Goal: Task Accomplishment & Management: Manage account settings

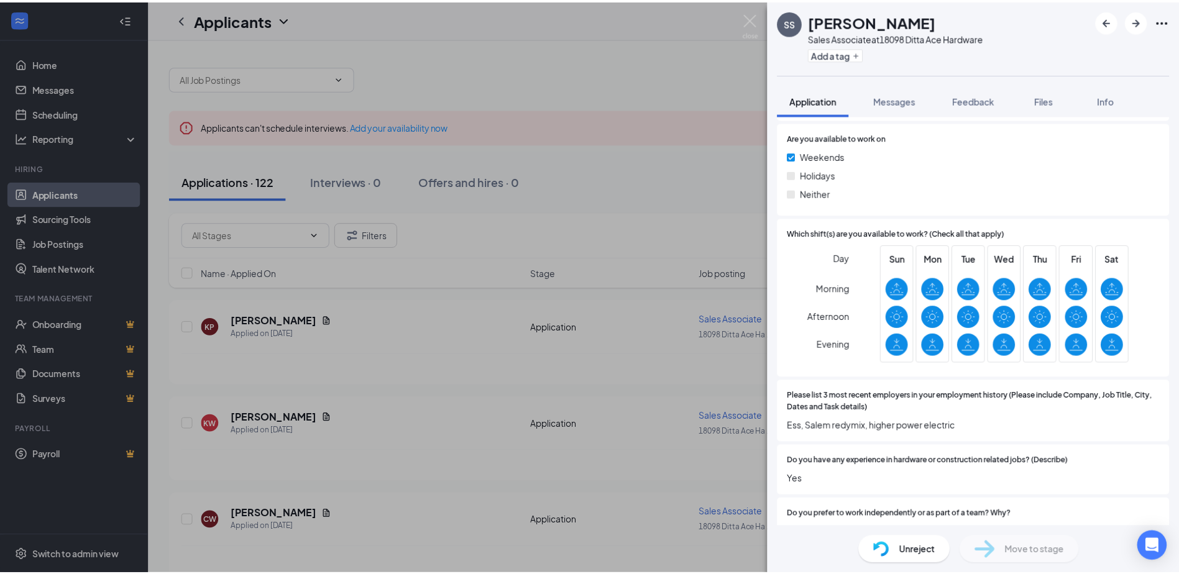
scroll to position [622, 0]
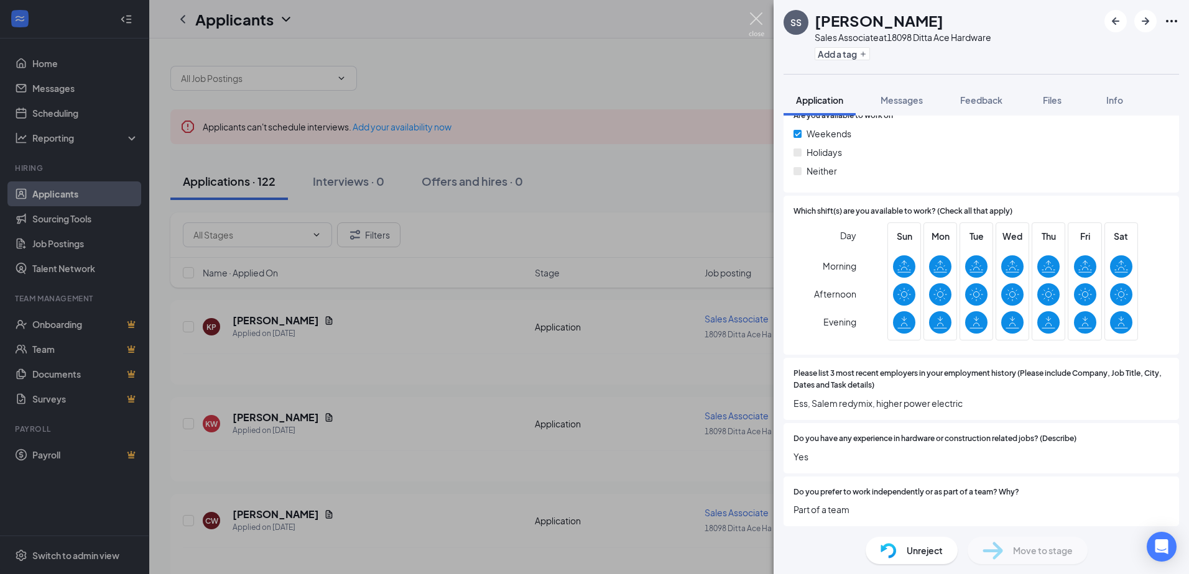
click at [754, 12] on div "SS [PERSON_NAME] Sales Associate at 18098 Ditta Ace Hardware Add a tag Applicat…" at bounding box center [594, 287] width 1189 height 574
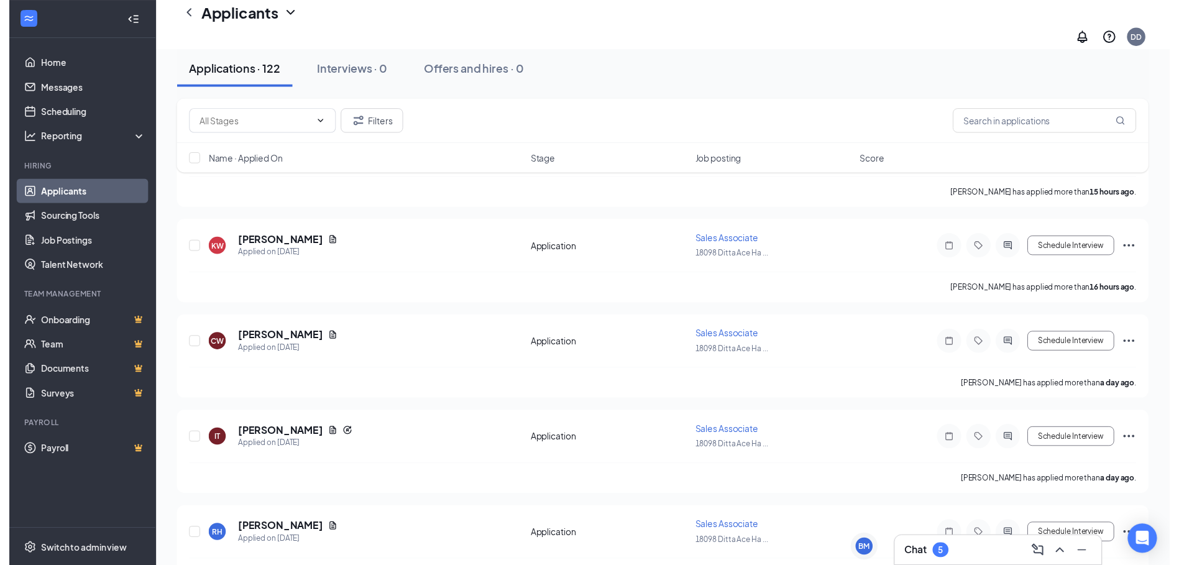
scroll to position [187, 0]
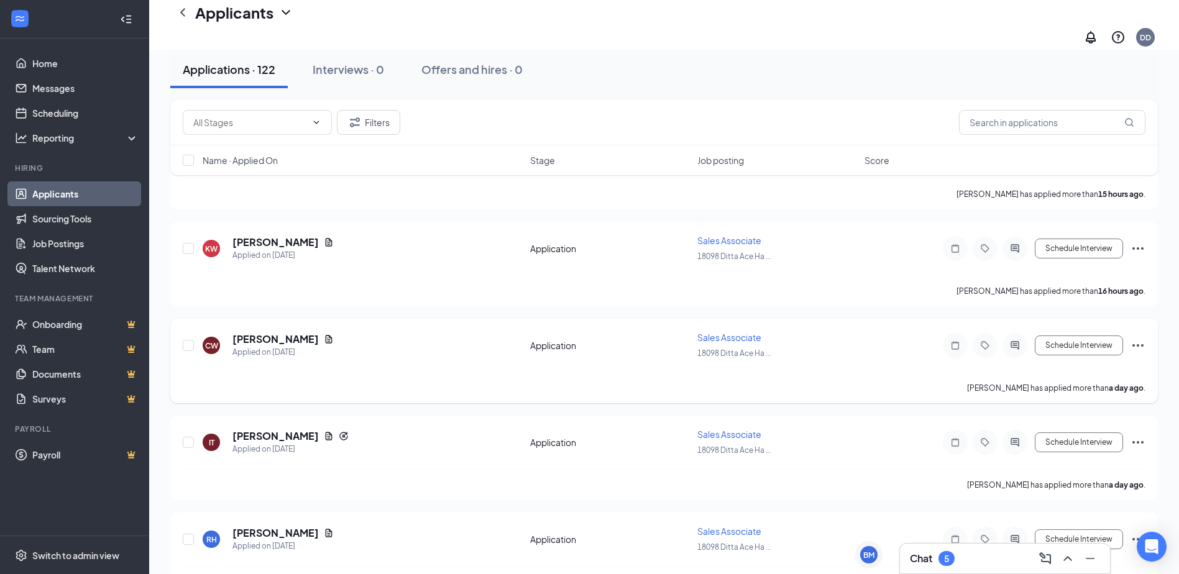
click at [325, 333] on div "[PERSON_NAME]" at bounding box center [283, 340] width 101 height 14
click at [326, 335] on icon "Document" at bounding box center [329, 339] width 7 height 8
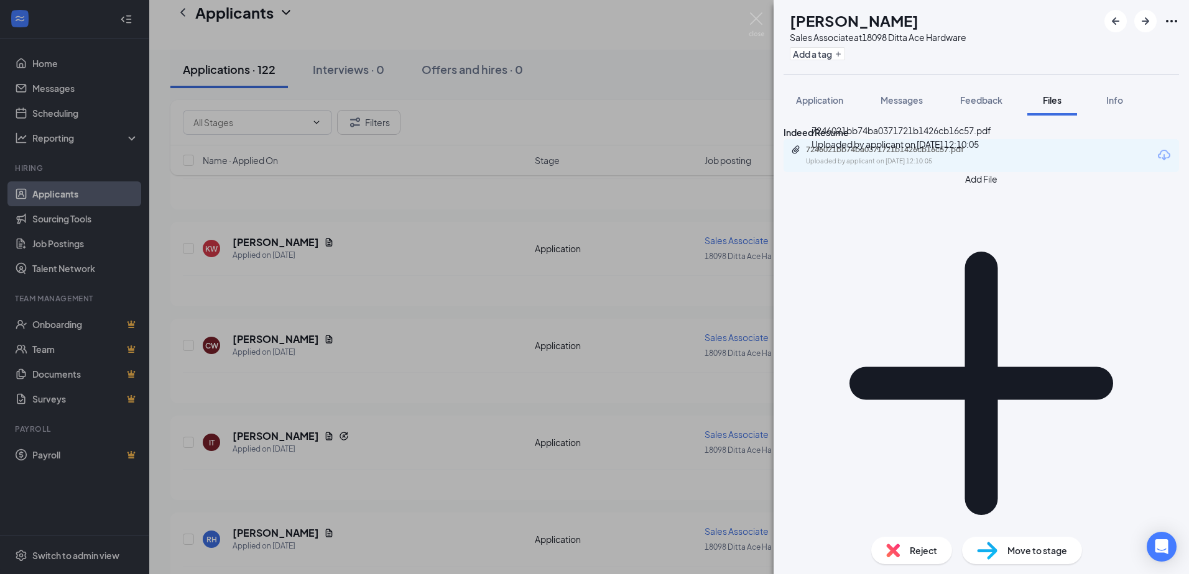
click at [826, 167] on div "7246021bb74ba0371721b1426cb16c57.pdf Uploaded by applicant on [DATE] 12:10:05" at bounding box center [891, 156] width 201 height 22
click at [758, 17] on img at bounding box center [757, 24] width 16 height 24
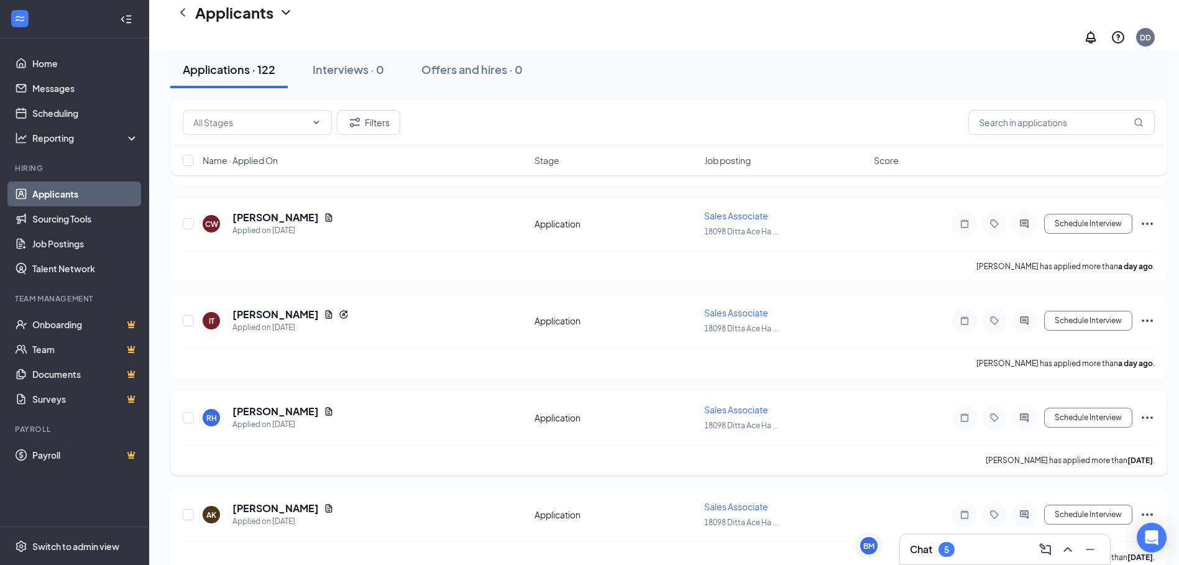
scroll to position [311, 0]
click at [324, 404] on icon "Document" at bounding box center [329, 409] width 10 height 10
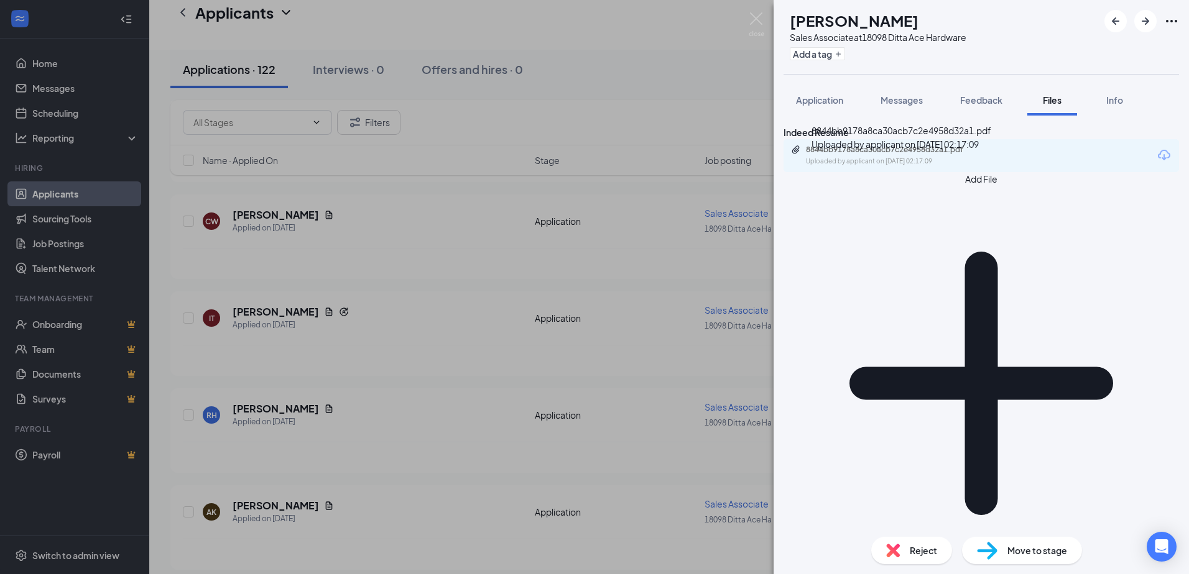
click at [929, 155] on div "8844bb9178a8ca30acb7c2e4958d32a1.pdf" at bounding box center [893, 150] width 174 height 10
click at [762, 21] on img at bounding box center [757, 24] width 16 height 24
